Goal: Information Seeking & Learning: Learn about a topic

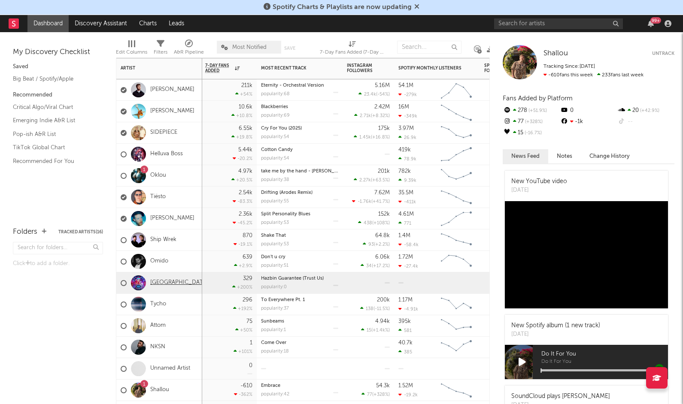
click at [167, 279] on link "[GEOGRAPHIC_DATA]" at bounding box center [179, 282] width 58 height 7
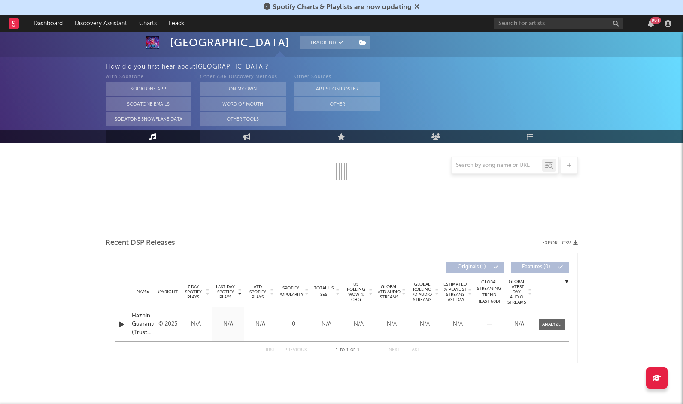
select select "1w"
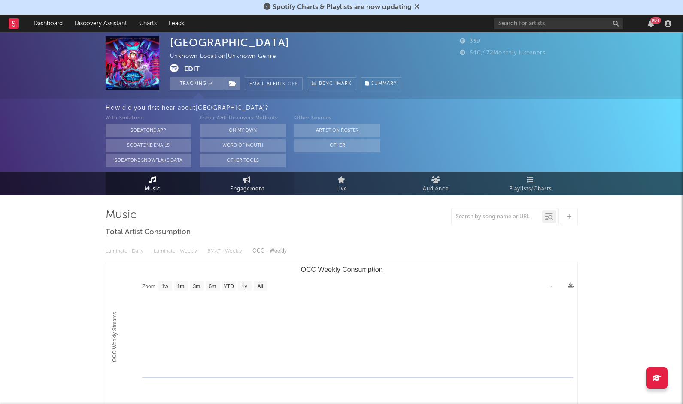
click at [242, 190] on span "Engagement" at bounding box center [247, 189] width 34 height 10
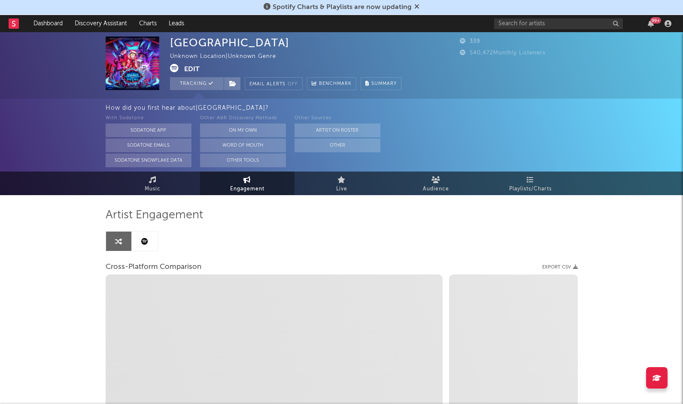
select select "1w"
select select "1m"
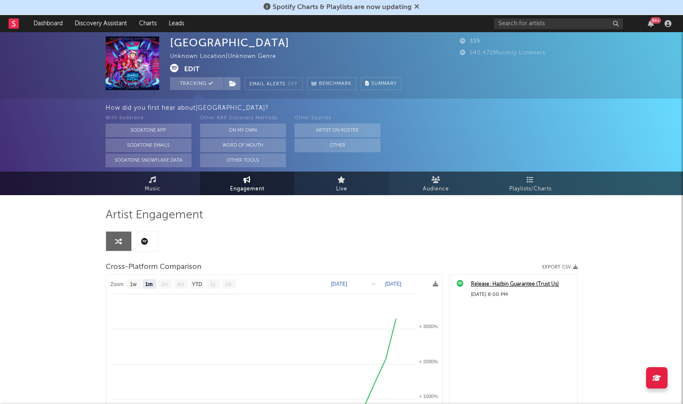
click at [347, 189] on span "Live" at bounding box center [341, 189] width 11 height 10
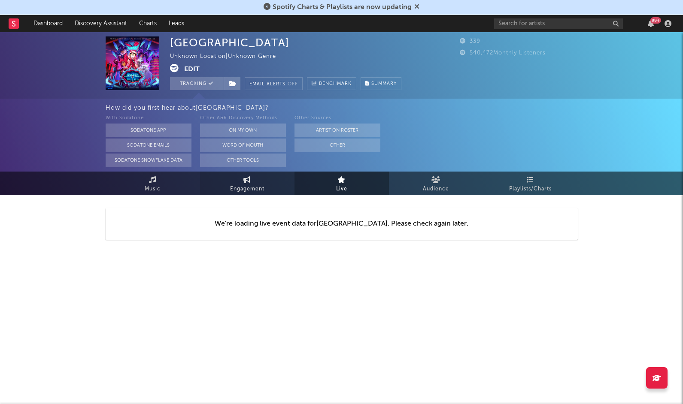
click at [262, 187] on span "Engagement" at bounding box center [247, 189] width 34 height 10
select select "1w"
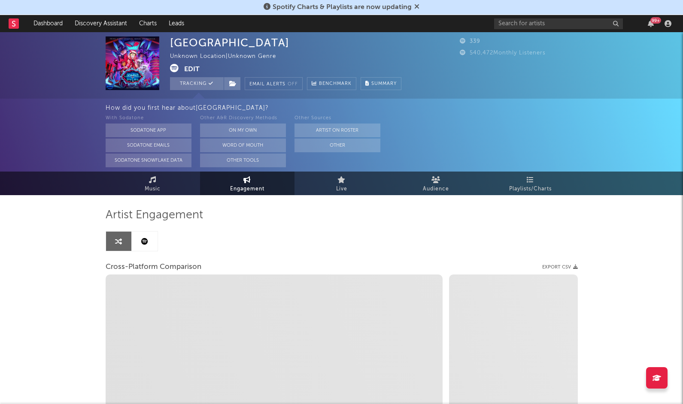
select select "1m"
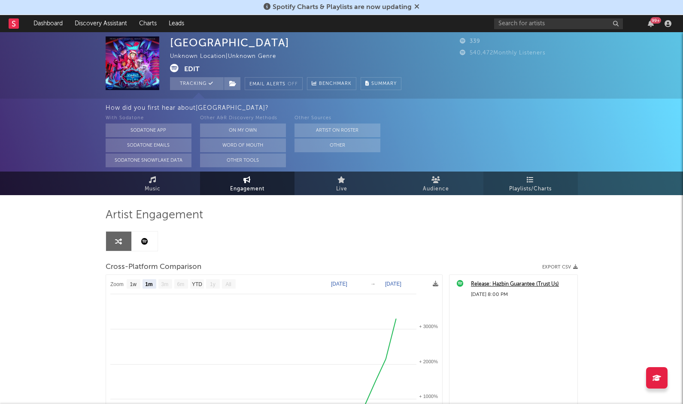
click at [504, 189] on link "Playlists/Charts" at bounding box center [530, 184] width 94 height 24
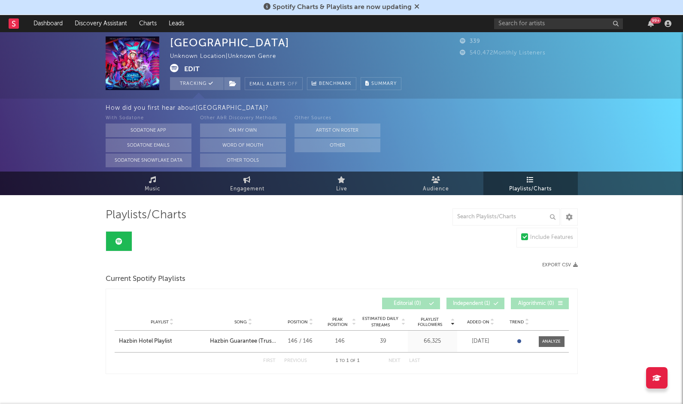
click at [15, 29] on link at bounding box center [14, 23] width 10 height 17
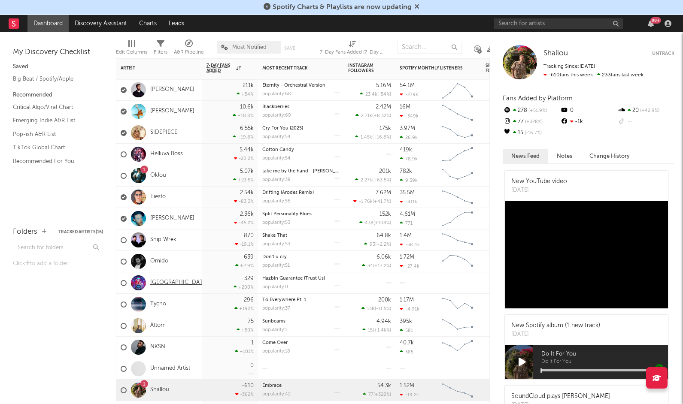
click at [168, 281] on link "[GEOGRAPHIC_DATA]" at bounding box center [179, 282] width 58 height 7
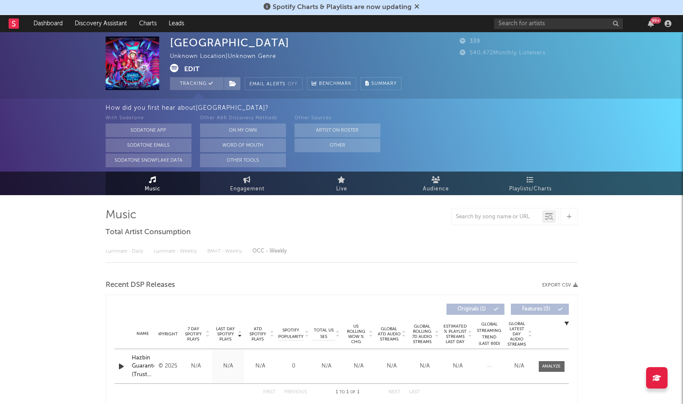
select select "1w"
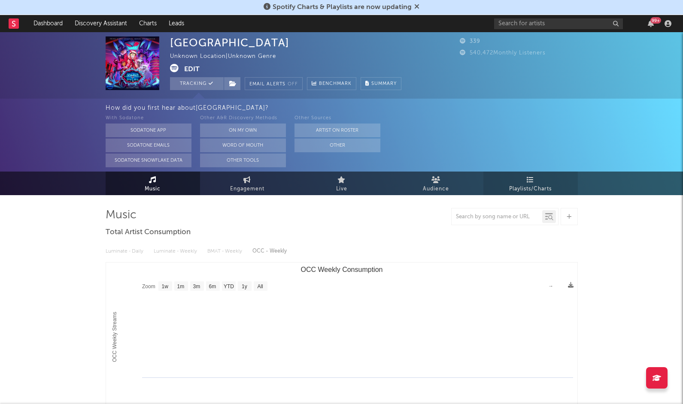
click at [526, 194] on span "Playlists/Charts" at bounding box center [530, 189] width 42 height 10
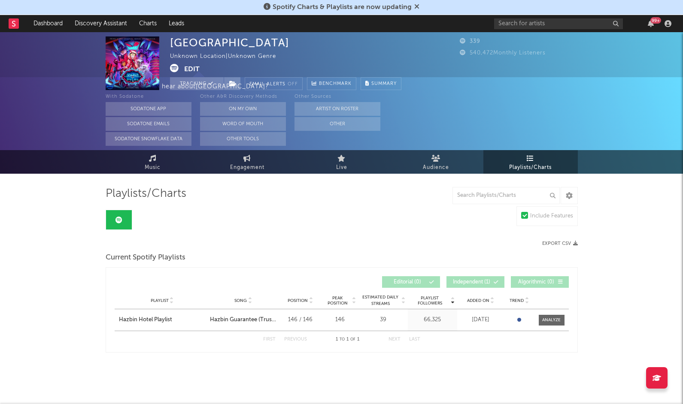
scroll to position [21, 0]
click at [254, 161] on link "Engagement" at bounding box center [247, 162] width 94 height 24
select select "1w"
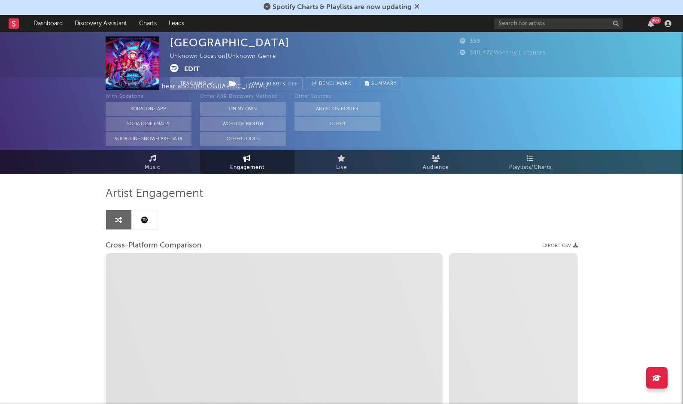
select select "1m"
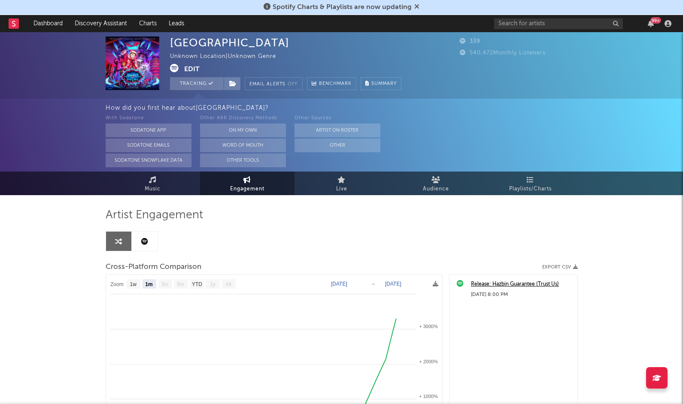
click at [143, 240] on icon at bounding box center [144, 241] width 7 height 7
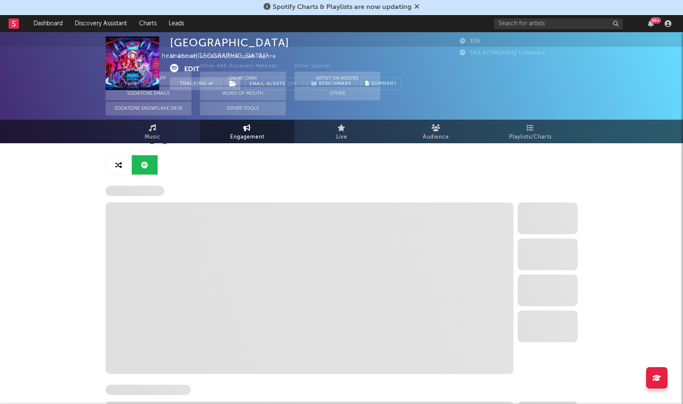
select select "1w"
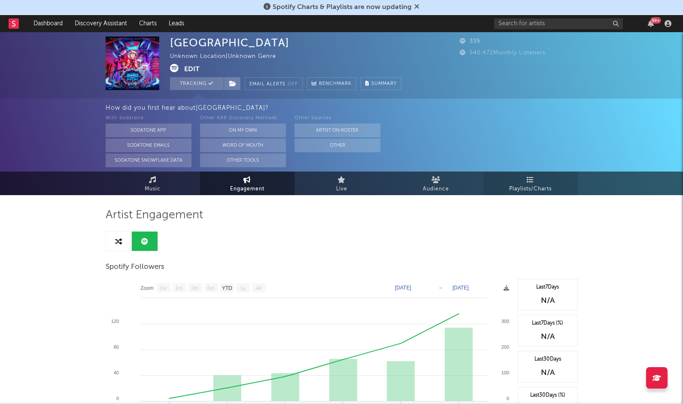
click at [513, 185] on span "Playlists/Charts" at bounding box center [530, 189] width 42 height 10
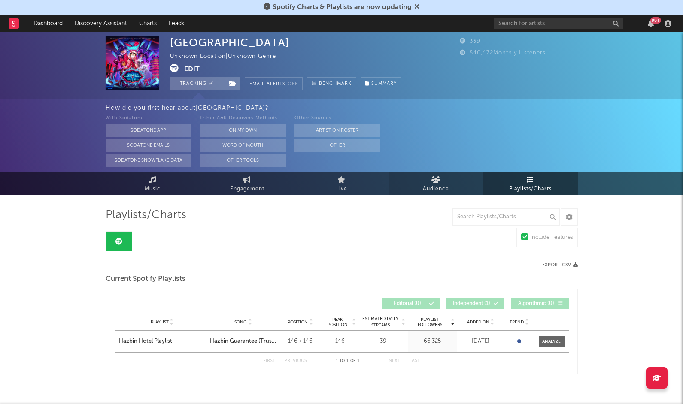
click at [428, 187] on span "Audience" at bounding box center [436, 189] width 26 height 10
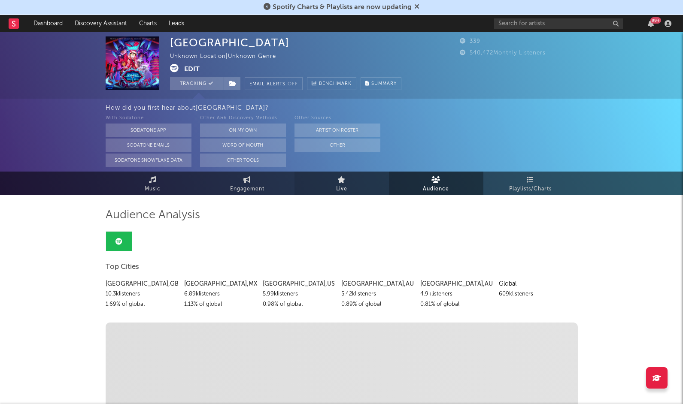
click at [363, 183] on link "Live" at bounding box center [341, 184] width 94 height 24
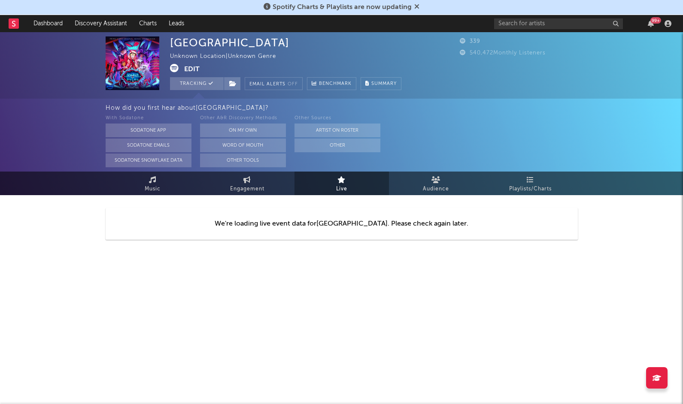
click at [18, 22] on div at bounding box center [18, 23] width 19 height 17
click at [10, 24] on rect at bounding box center [14, 23] width 10 height 10
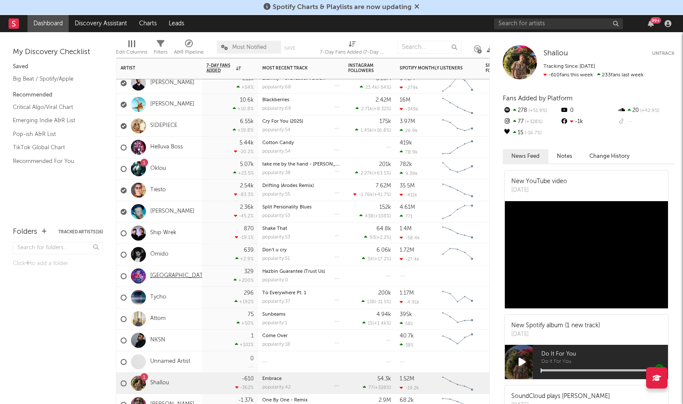
click at [176, 279] on link "[GEOGRAPHIC_DATA]" at bounding box center [179, 275] width 58 height 7
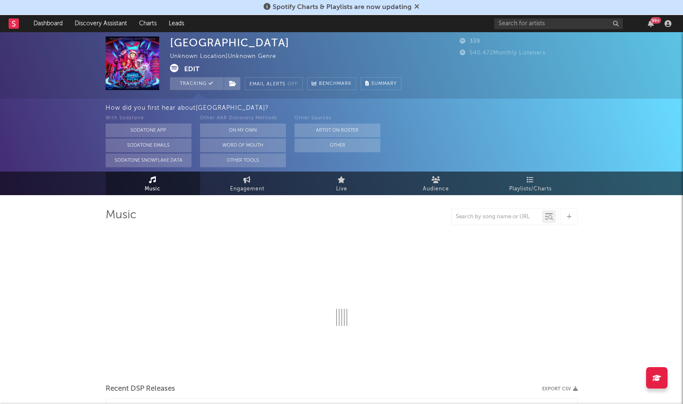
select select "1w"
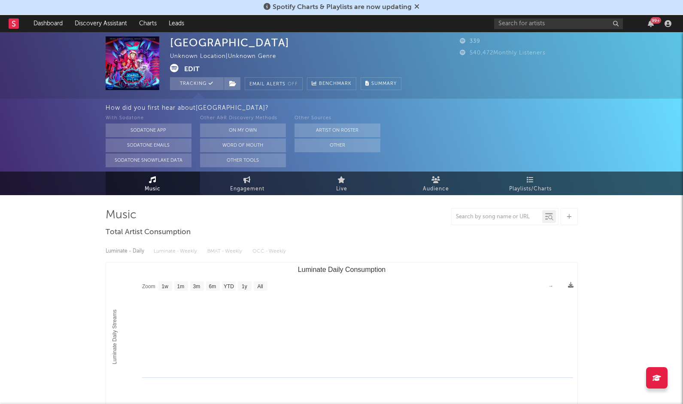
click at [15, 24] on icon at bounding box center [13, 24] width 3 height 6
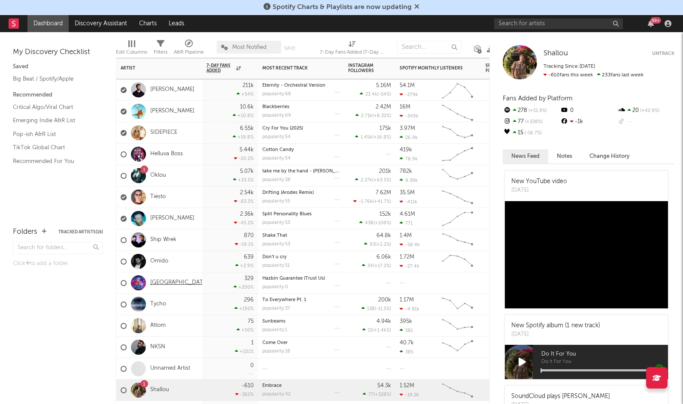
click at [175, 281] on link "[GEOGRAPHIC_DATA]" at bounding box center [179, 282] width 58 height 7
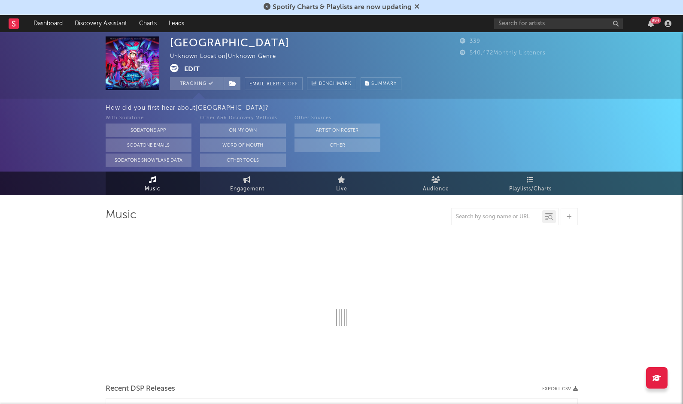
select select "1w"
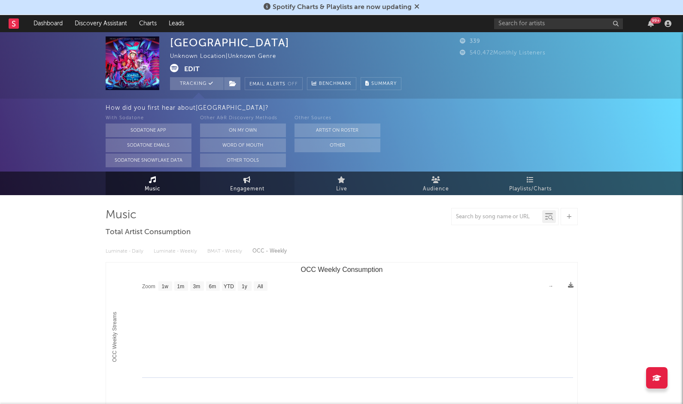
click at [255, 185] on span "Engagement" at bounding box center [247, 189] width 34 height 10
select select "1w"
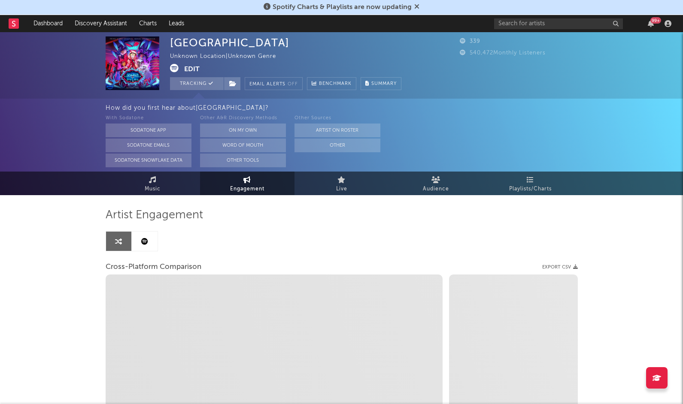
select select "1m"
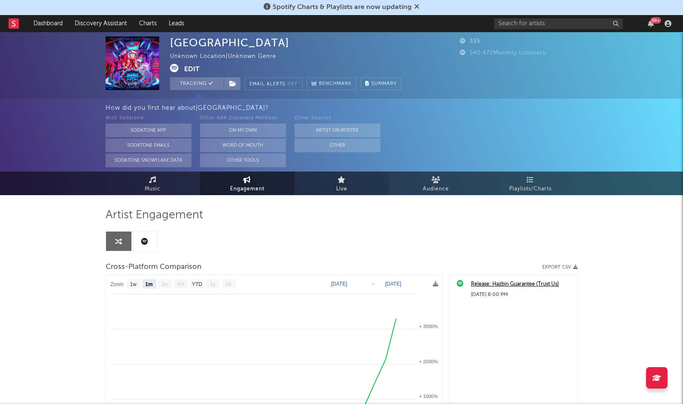
click at [344, 190] on span "Live" at bounding box center [341, 189] width 11 height 10
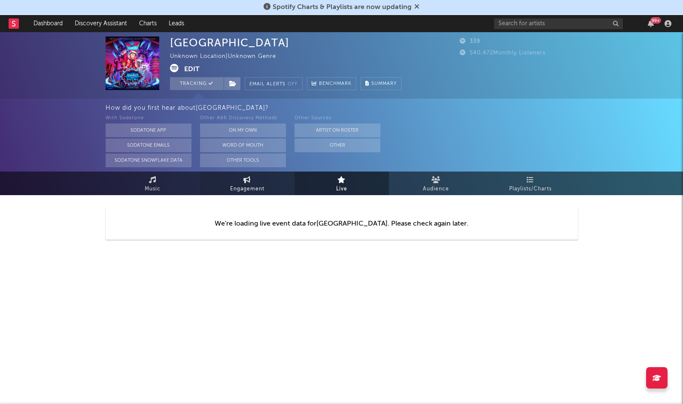
click at [257, 182] on link "Engagement" at bounding box center [247, 184] width 94 height 24
select select "1w"
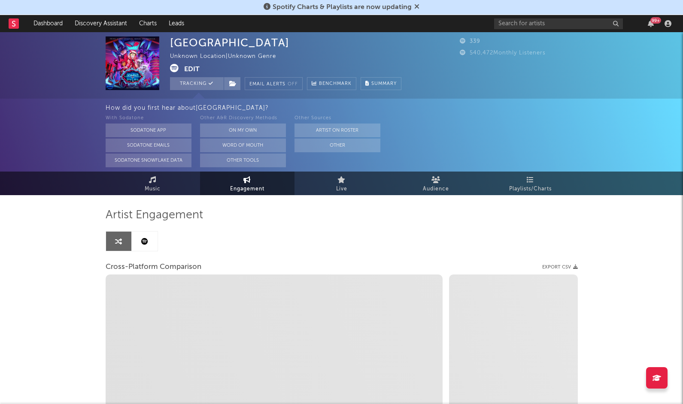
select select "1m"
